Goal: Task Accomplishment & Management: Complete application form

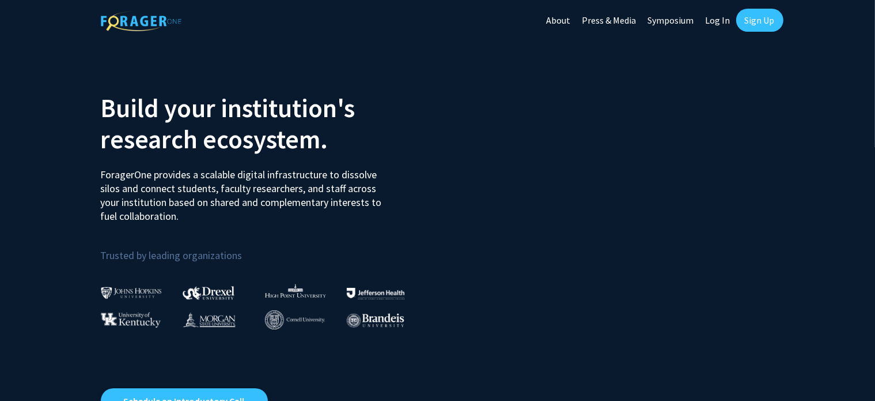
click at [747, 20] on link "Sign Up" at bounding box center [760, 20] width 47 height 23
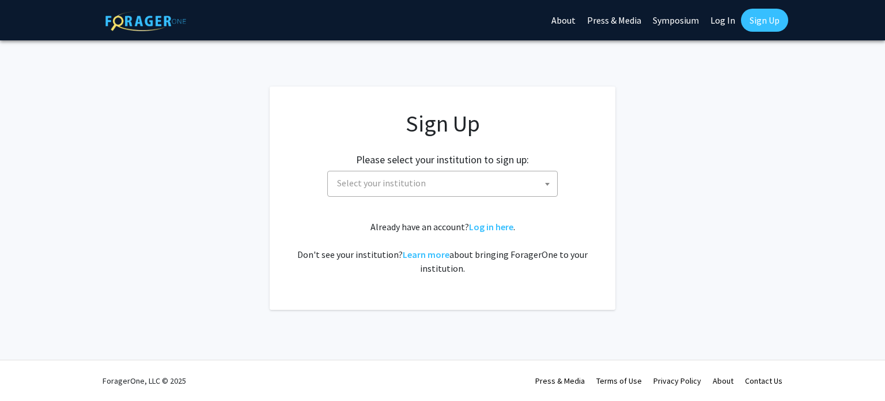
click at [420, 185] on span "Select your institution" at bounding box center [381, 183] width 89 height 12
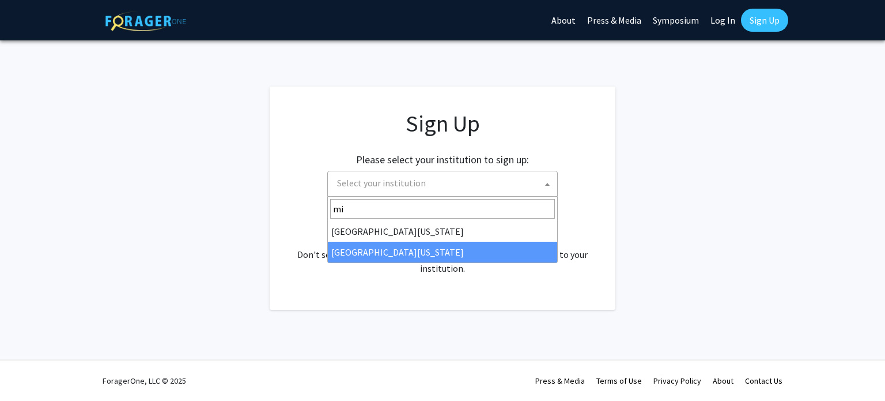
type input "mi"
select select "33"
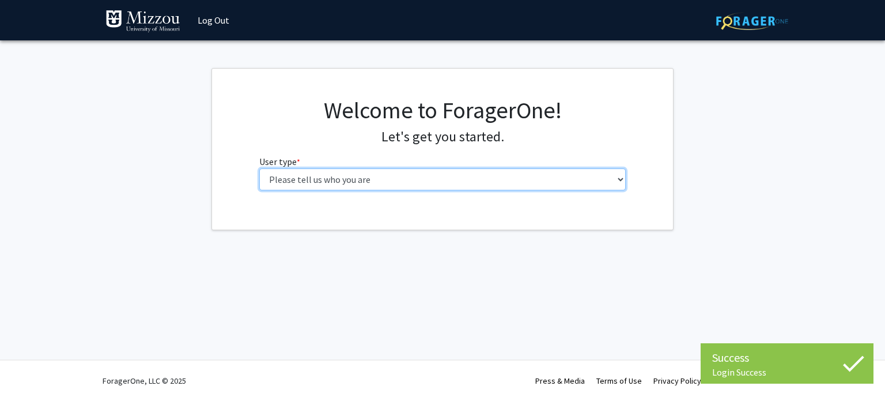
click at [401, 180] on select "Please tell us who you are Undergraduate Student Master's Student Doctoral Cand…" at bounding box center [442, 179] width 367 height 22
select select "1: undergrad"
click at [259, 168] on select "Please tell us who you are Undergraduate Student Master's Student Doctoral Cand…" at bounding box center [442, 179] width 367 height 22
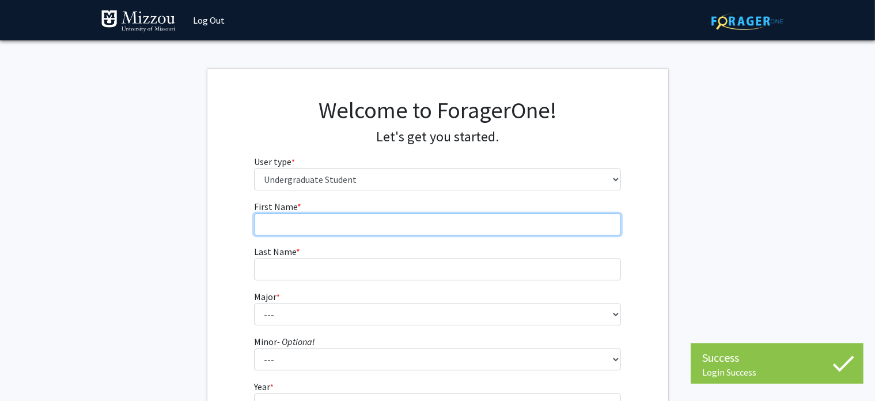
click at [361, 226] on input "First Name * required" at bounding box center [437, 224] width 367 height 22
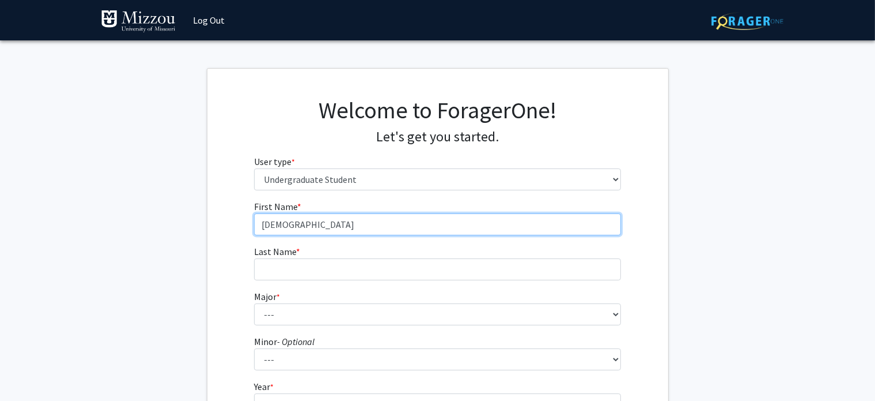
type input "Isaiah"
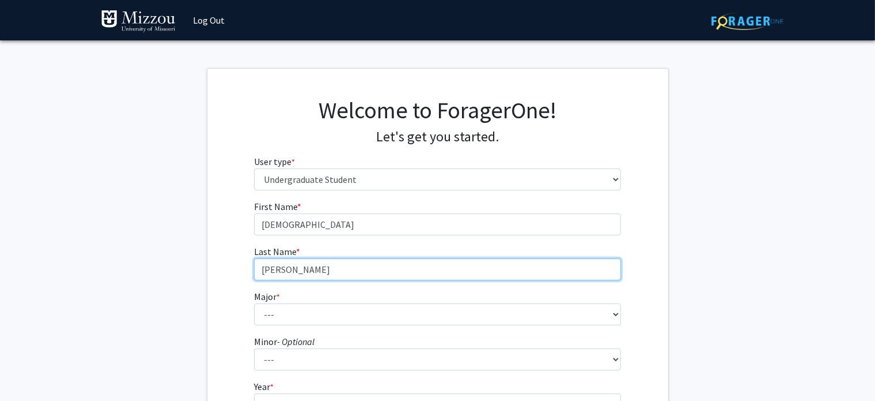
type input "Korte"
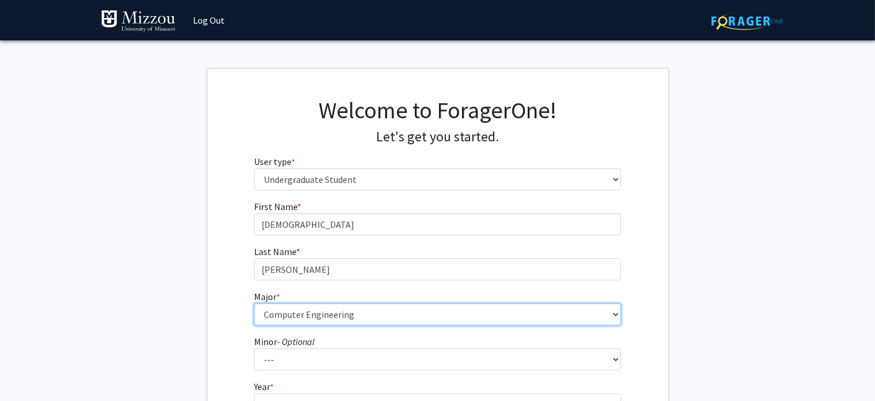
select select "30: 2529"
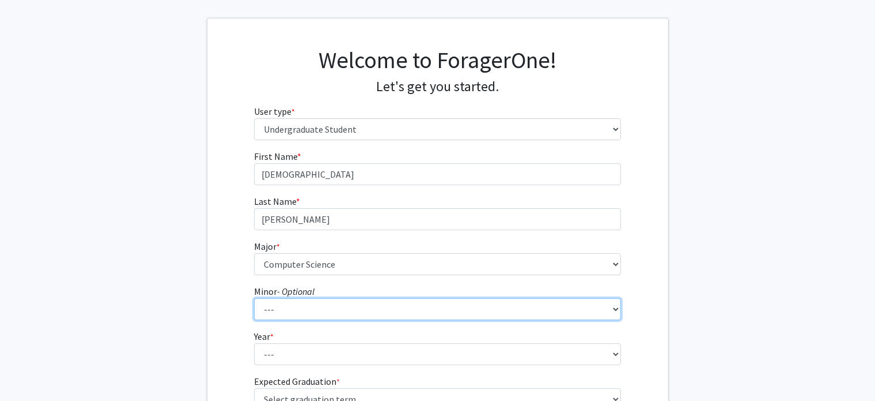
scroll to position [51, 0]
click at [596, 305] on select "--- Accountancy Aerospace Engineering Aerospace Studies Agribusiness Management…" at bounding box center [437, 308] width 367 height 22
select select "20: 1976"
click at [254, 297] on select "--- Accountancy Aerospace Engineering Aerospace Studies Agribusiness Management…" at bounding box center [437, 308] width 367 height 22
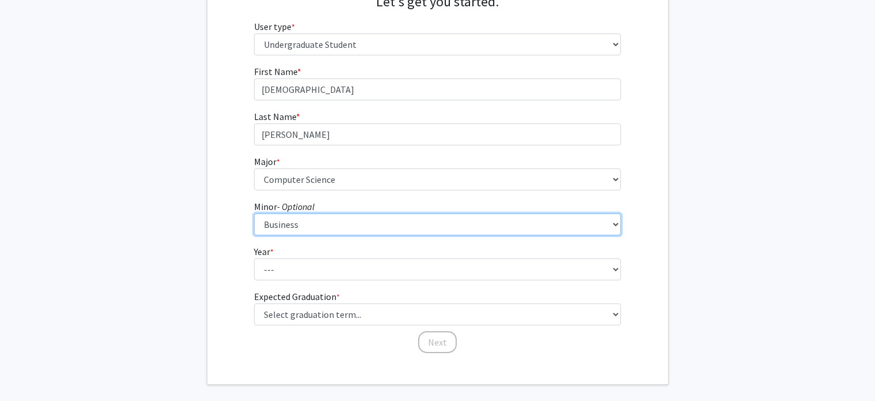
scroll to position [134, 0]
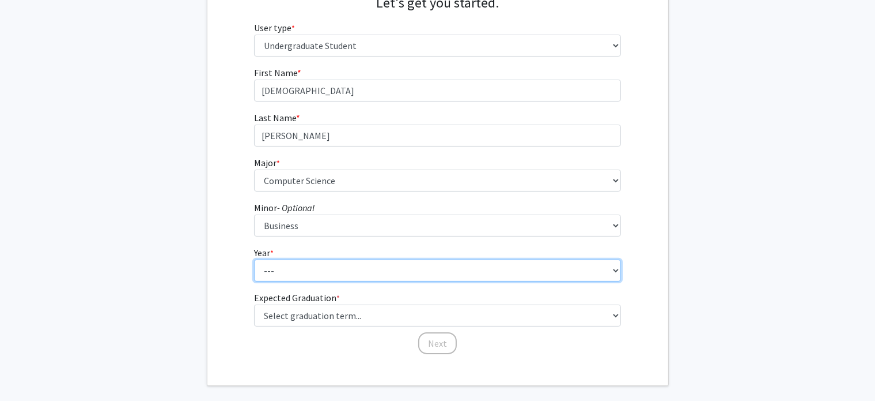
click at [295, 271] on select "--- First-year Sophomore Junior Senior Postbaccalaureate Certificate" at bounding box center [437, 270] width 367 height 22
select select "3: junior"
click at [254, 259] on select "--- First-year Sophomore Junior Senior Postbaccalaureate Certificate" at bounding box center [437, 270] width 367 height 22
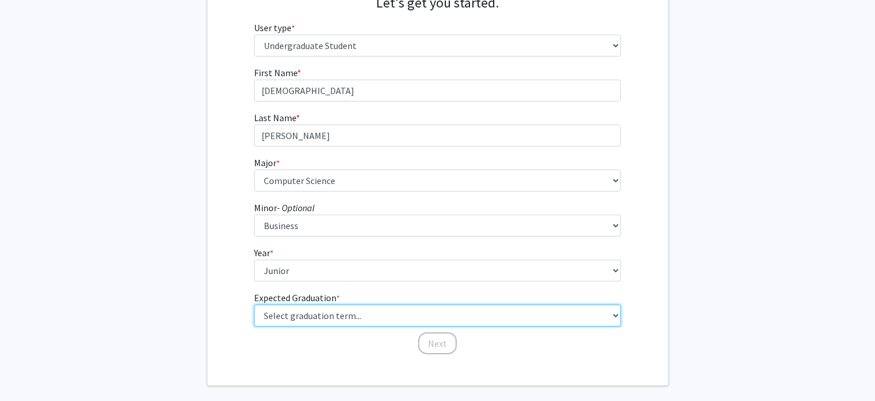
click at [284, 308] on select "Select graduation term... Spring 2025 Summer 2025 Fall 2025 Winter 2025 Spring …" at bounding box center [437, 315] width 367 height 22
select select "9: spring_2027"
click at [254, 304] on select "Select graduation term... Spring 2025 Summer 2025 Fall 2025 Winter 2025 Spring …" at bounding box center [437, 315] width 367 height 22
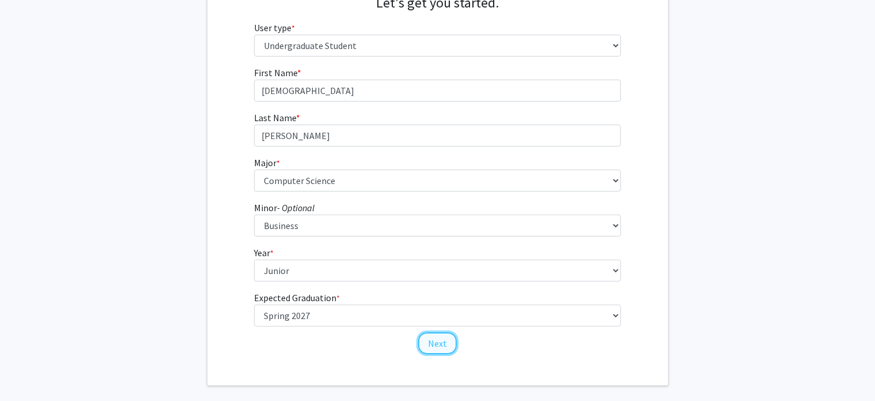
click at [445, 345] on button "Next" at bounding box center [437, 343] width 39 height 22
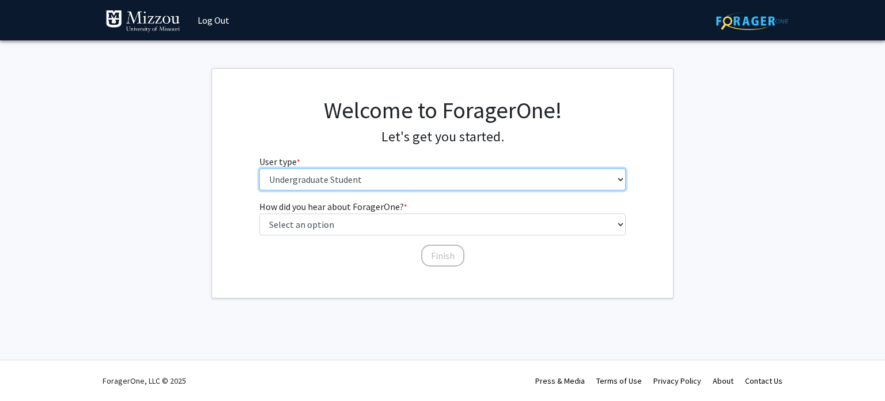
click at [332, 172] on select "Please tell us who you are Undergraduate Student Master's Student Doctoral Cand…" at bounding box center [442, 179] width 367 height 22
click at [324, 177] on select "Please tell us who you are Undergraduate Student Master's Student Doctoral Cand…" at bounding box center [442, 179] width 367 height 22
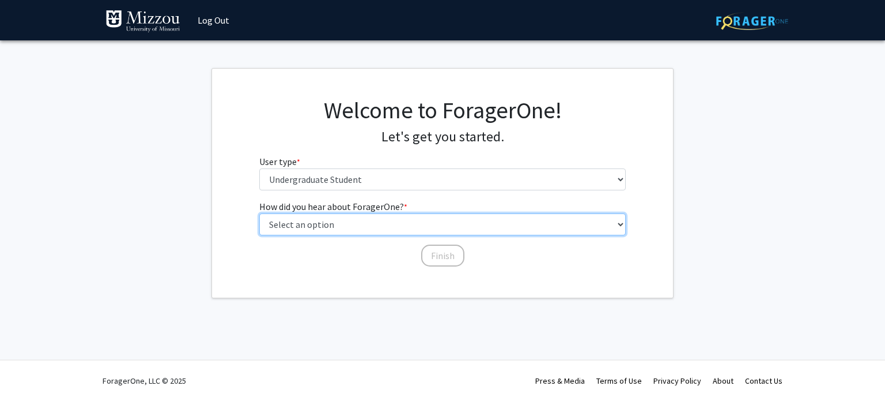
click at [324, 223] on select "Select an option Peer/student recommendation Faculty/staff recommendation Unive…" at bounding box center [442, 224] width 367 height 22
select select "2: faculty_recommendation"
click at [259, 213] on select "Select an option Peer/student recommendation Faculty/staff recommendation Unive…" at bounding box center [442, 224] width 367 height 22
click at [312, 230] on select "Select an option Peer/student recommendation Faculty/staff recommendation Unive…" at bounding box center [442, 224] width 367 height 22
click at [259, 213] on select "Select an option Peer/student recommendation Faculty/staff recommendation Unive…" at bounding box center [442, 224] width 367 height 22
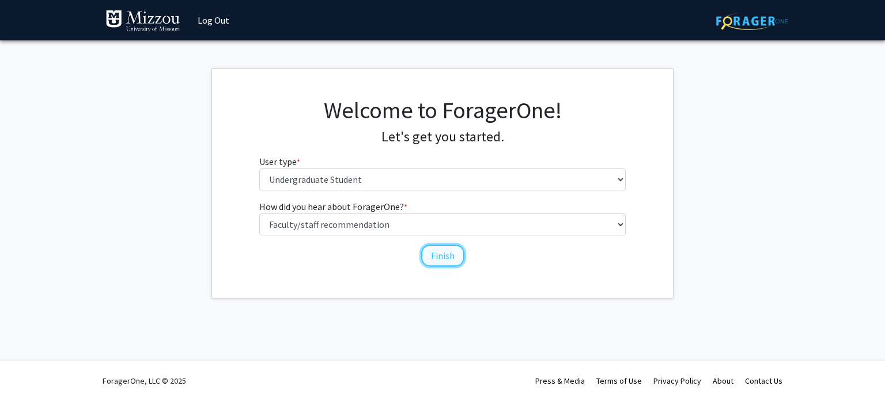
click at [440, 251] on button "Finish" at bounding box center [442, 255] width 43 height 22
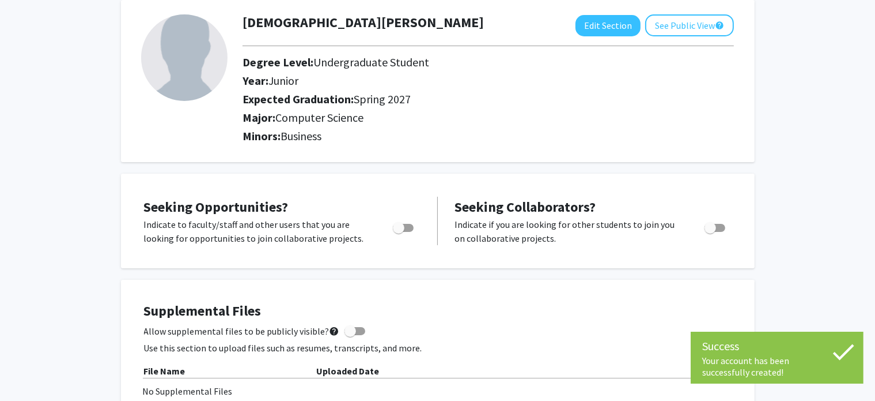
scroll to position [65, 0]
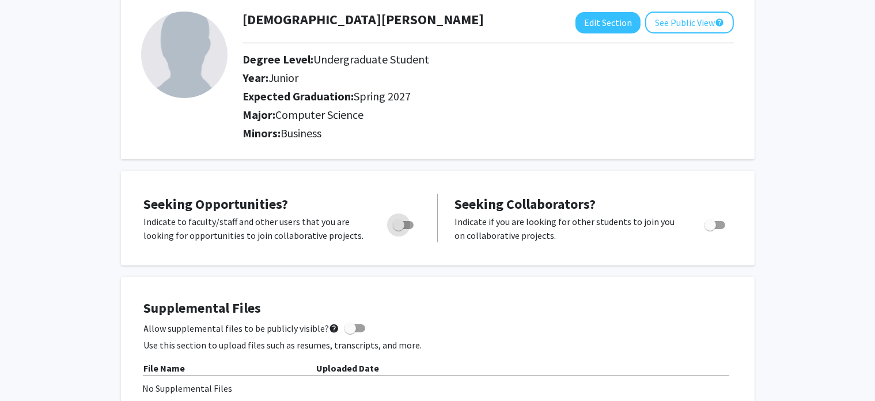
click at [401, 224] on span "Toggle" at bounding box center [399, 225] width 12 height 12
click at [399, 229] on input "Are you actively seeking opportunities?" at bounding box center [398, 229] width 1 height 1
checkbox input "true"
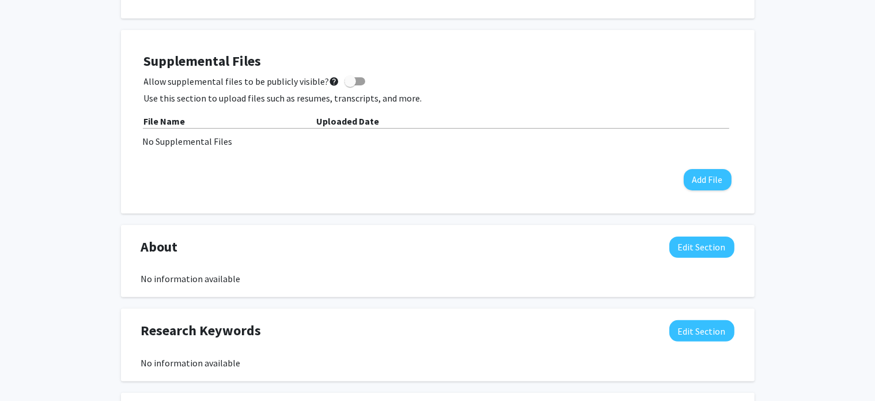
scroll to position [0, 0]
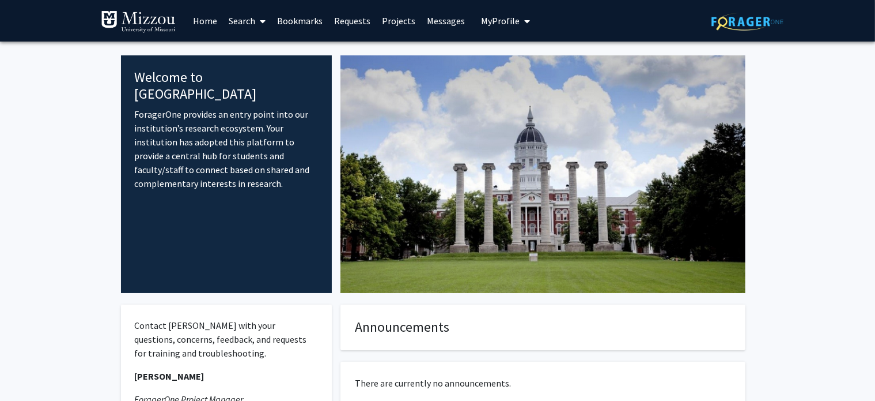
click at [251, 20] on link "Search" at bounding box center [247, 21] width 48 height 40
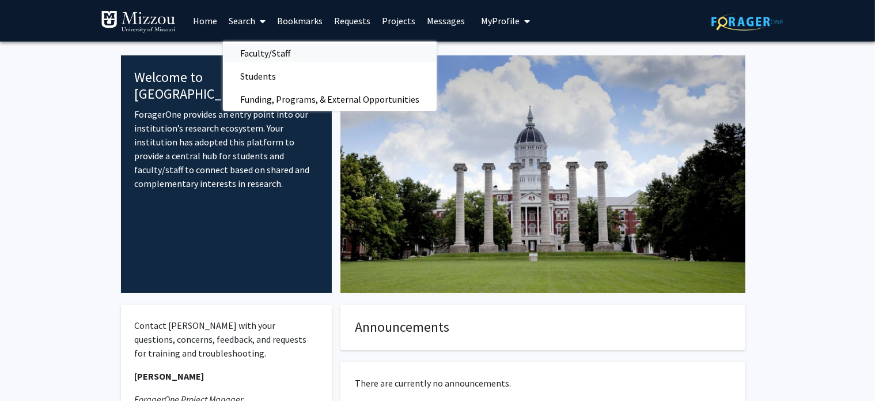
click at [254, 50] on span "Faculty/Staff" at bounding box center [265, 52] width 85 height 23
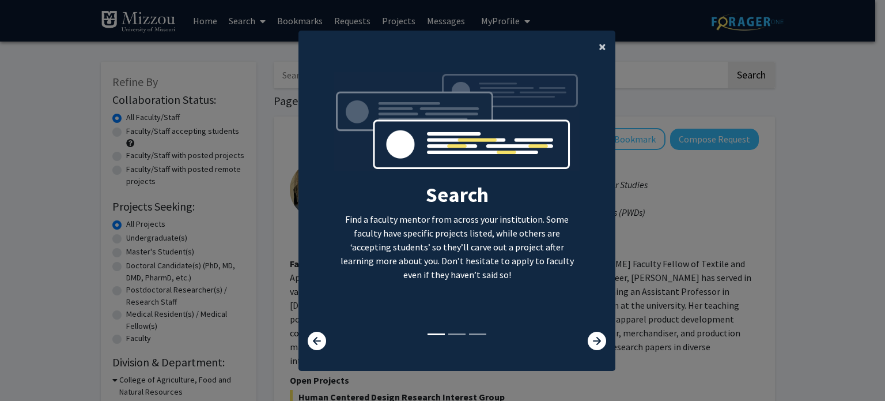
click at [599, 47] on span "×" at bounding box center [602, 46] width 7 height 18
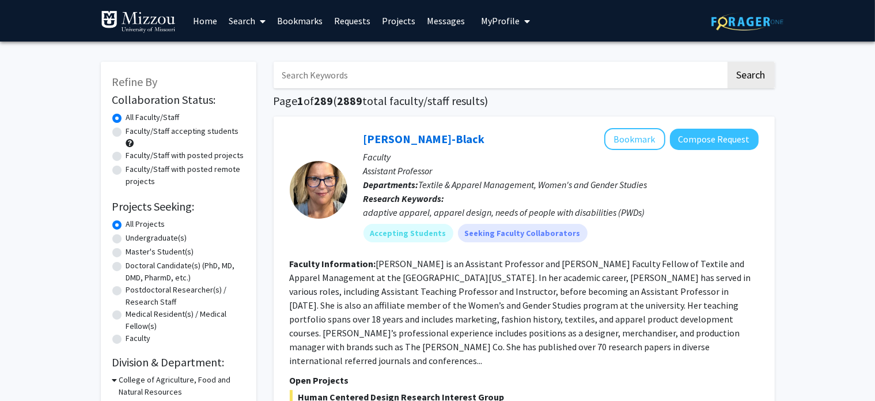
click at [158, 237] on label "Undergraduate(s)" at bounding box center [156, 238] width 61 height 12
click at [134, 237] on input "Undergraduate(s)" at bounding box center [129, 235] width 7 height 7
radio input "true"
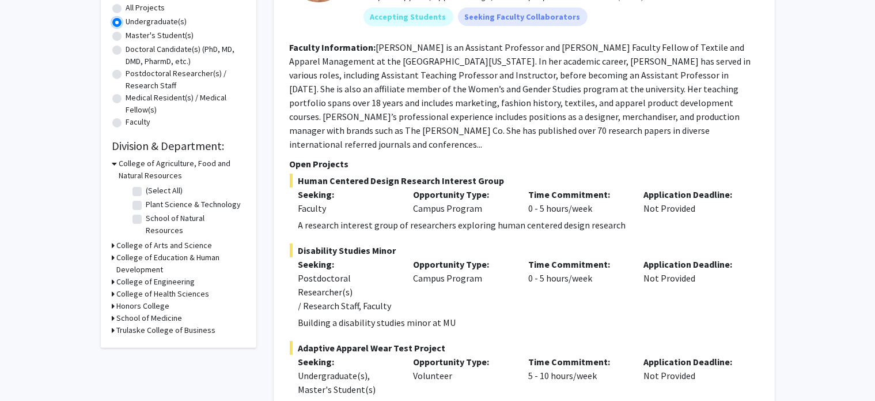
scroll to position [222, 0]
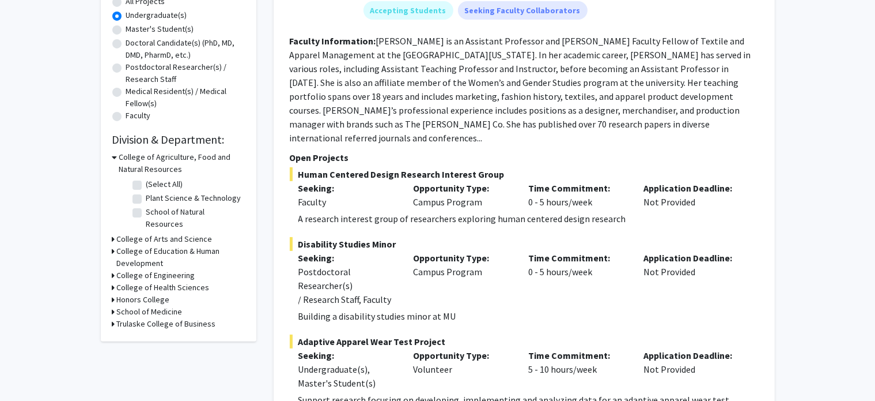
click at [115, 269] on div "College of Engineering" at bounding box center [178, 275] width 133 height 12
click at [114, 269] on icon at bounding box center [113, 275] width 3 height 12
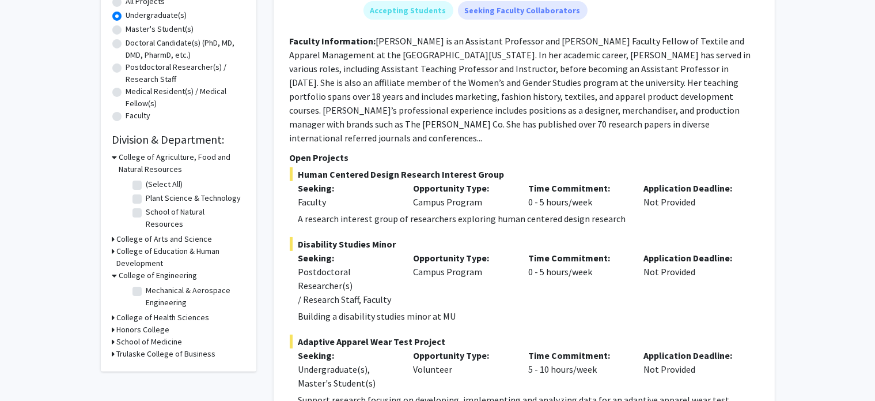
click at [141, 269] on h3 "College of Engineering" at bounding box center [158, 275] width 78 height 12
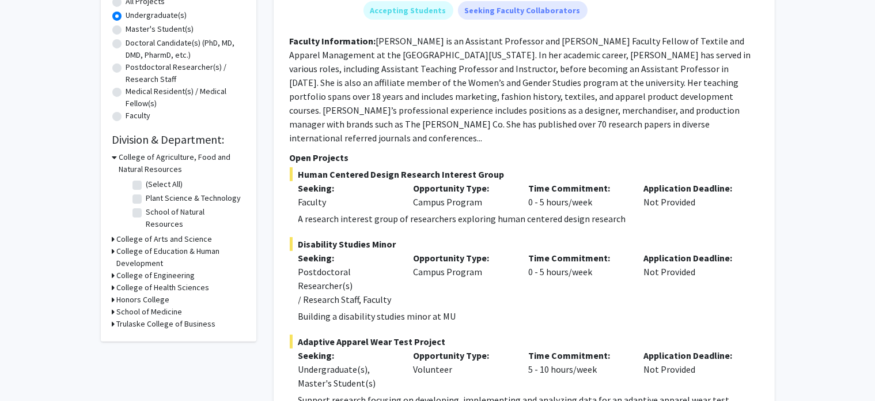
click at [141, 269] on h3 "College of Engineering" at bounding box center [156, 275] width 78 height 12
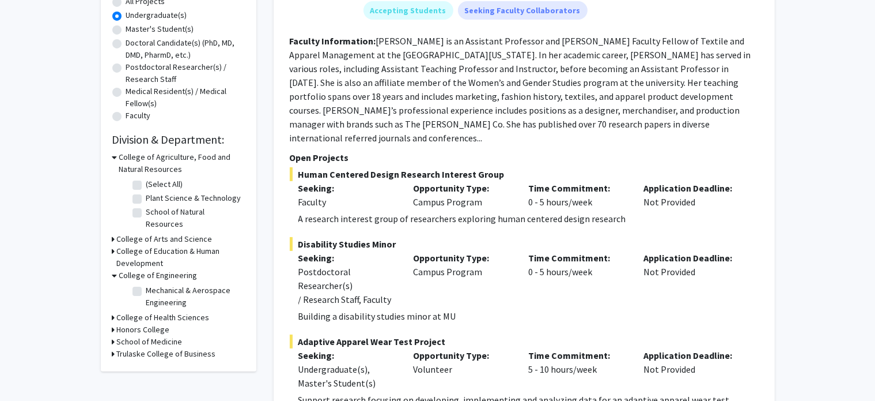
click at [146, 284] on label "Mechanical & Aerospace Engineering" at bounding box center [194, 296] width 96 height 24
click at [146, 284] on input "Mechanical & Aerospace Engineering" at bounding box center [149, 287] width 7 height 7
checkbox input "true"
